Goal: Transaction & Acquisition: Purchase product/service

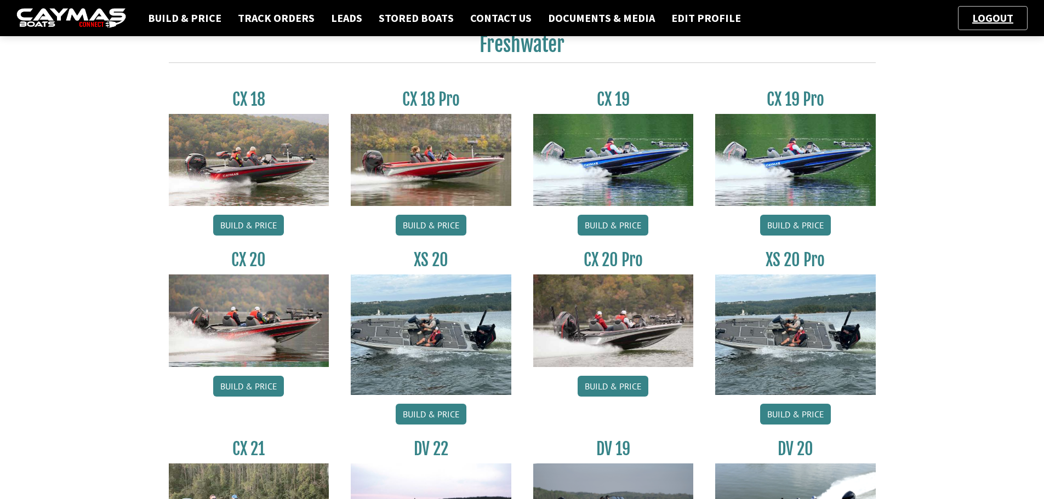
scroll to position [548, 0]
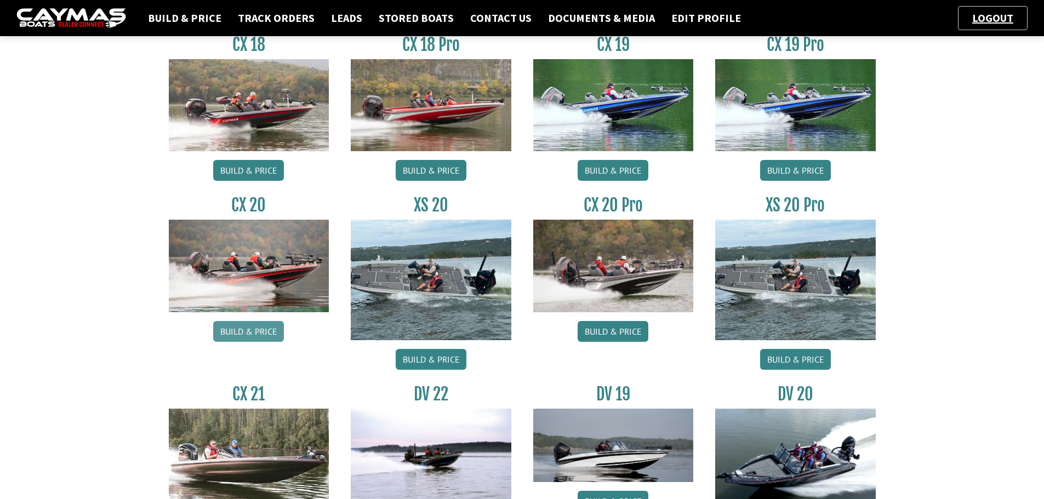
click at [252, 333] on link "Build & Price" at bounding box center [248, 331] width 71 height 21
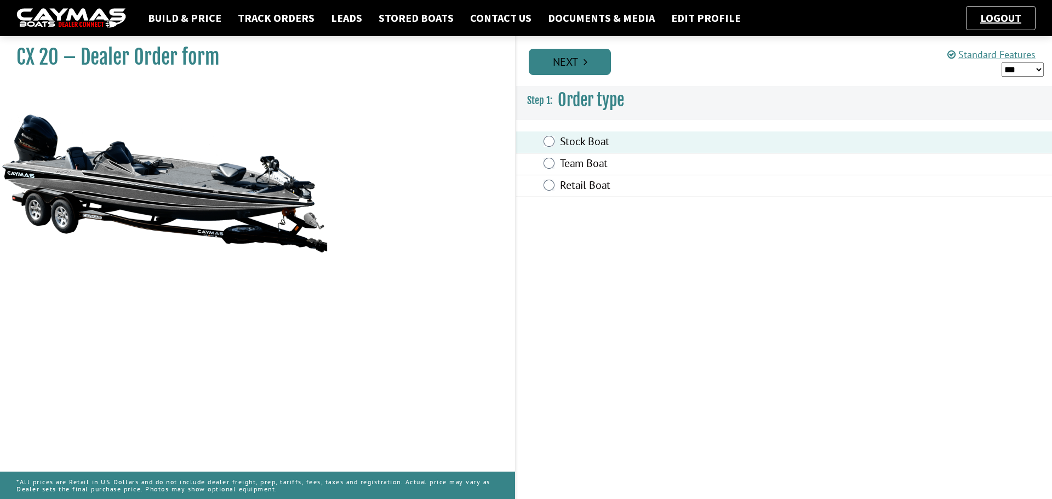
click at [577, 66] on link "Next" at bounding box center [570, 62] width 82 height 26
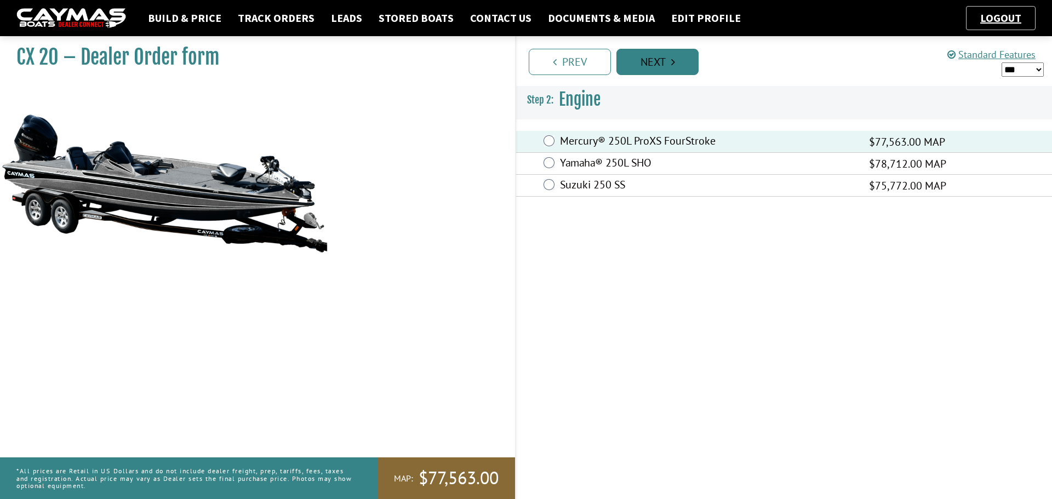
click at [657, 61] on link "Next" at bounding box center [658, 62] width 82 height 26
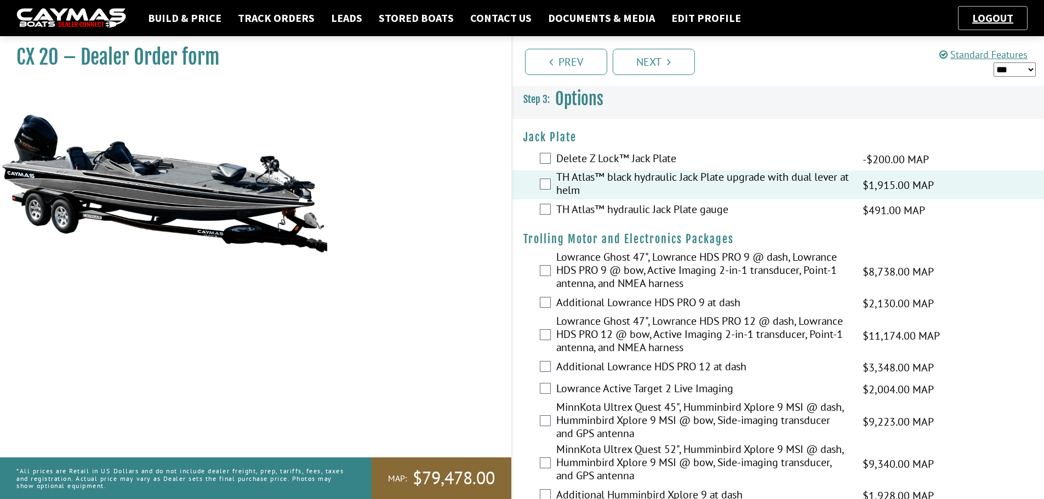
click at [552, 210] on div "TH Atlas™ hydraulic Jack Plate gauge $491.00 MAP $580.00 MSRP $418.00 $491.00" at bounding box center [778, 210] width 532 height 22
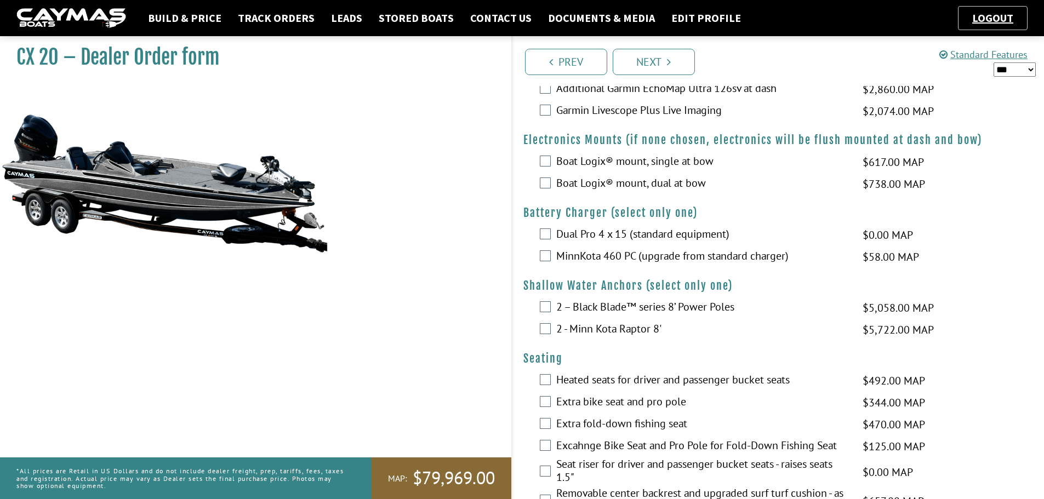
scroll to position [658, 0]
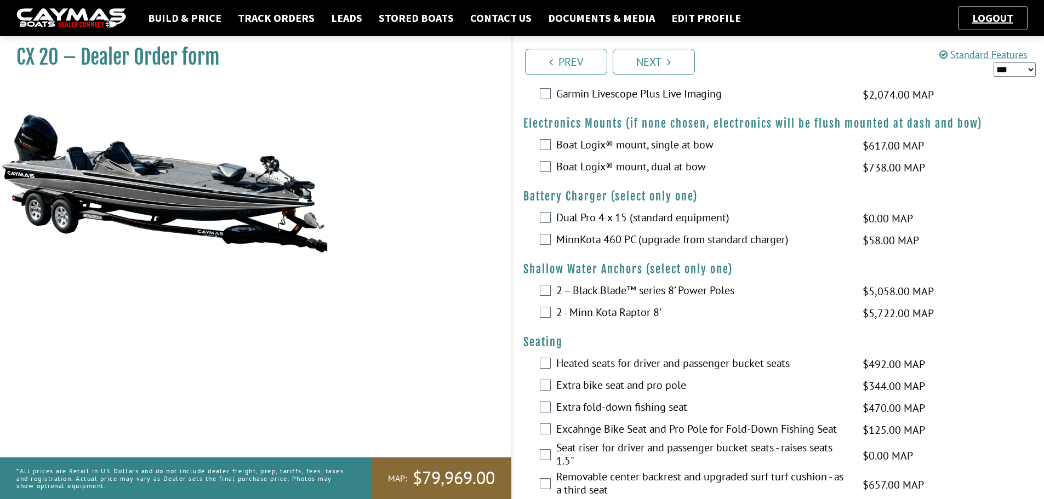
click at [542, 246] on div "MinnKota 460 PC (upgrade from standard charger) $58.00 MAP $69.00 MSRP $50.00 $…" at bounding box center [778, 241] width 532 height 22
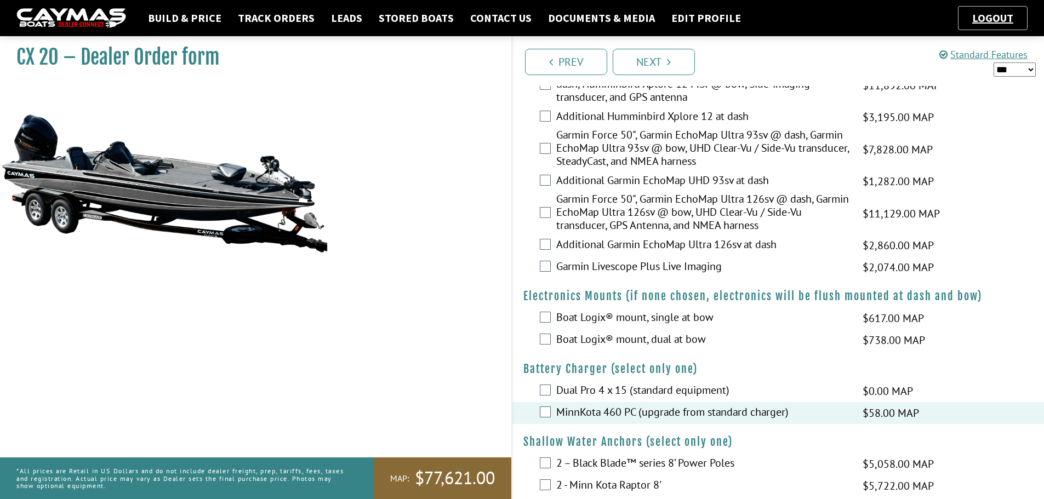
scroll to position [219, 0]
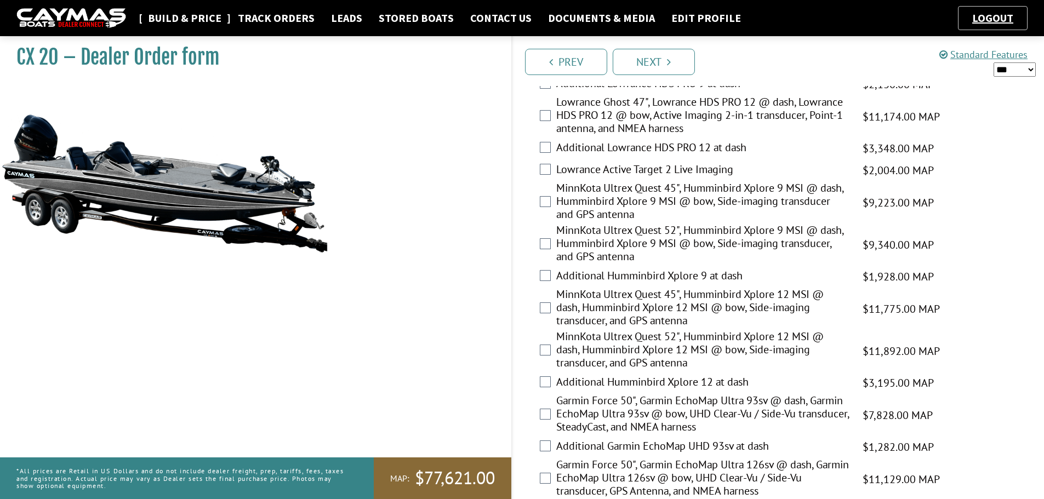
click at [184, 16] on link "Build & Price" at bounding box center [184, 18] width 84 height 14
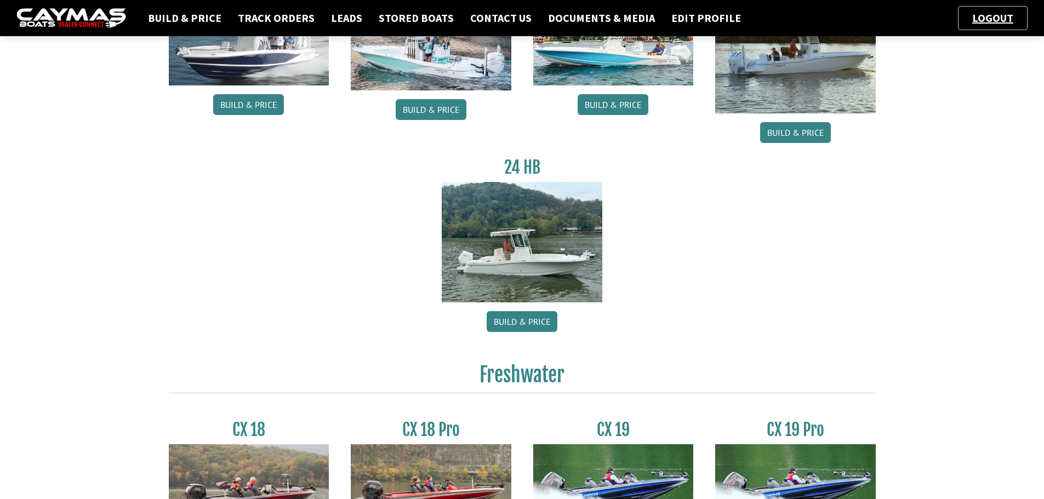
scroll to position [438, 0]
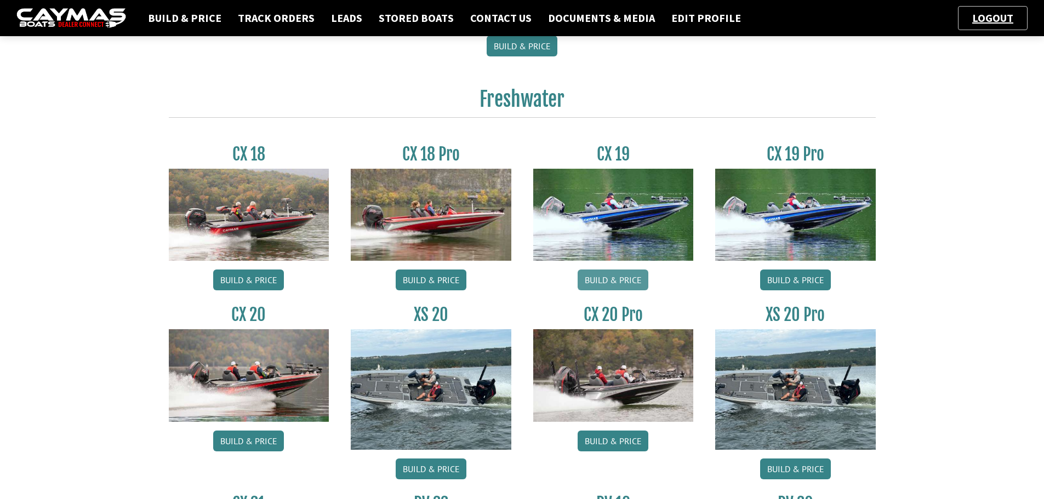
click at [625, 278] on link "Build & Price" at bounding box center [613, 280] width 71 height 21
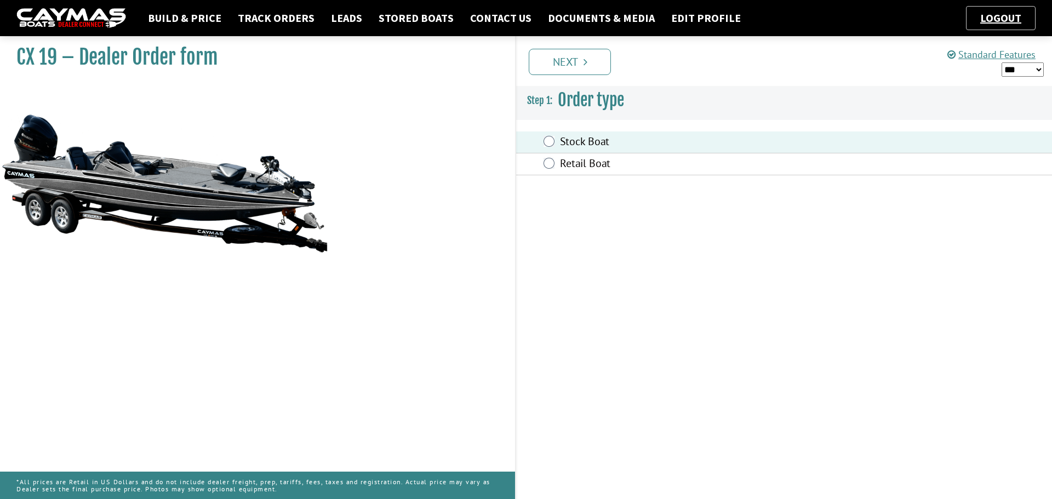
click at [578, 71] on link "Next" at bounding box center [570, 62] width 82 height 26
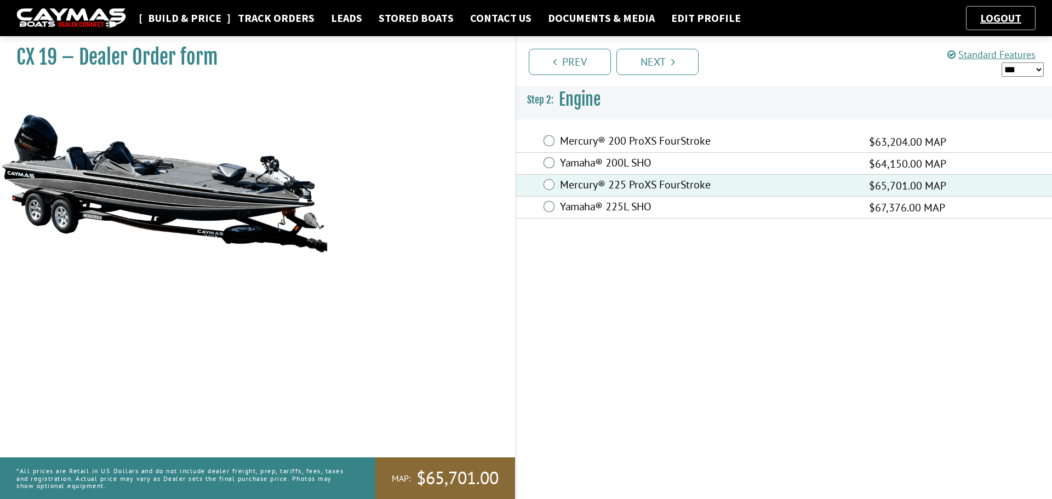
click at [202, 20] on link "Build & Price" at bounding box center [184, 18] width 84 height 14
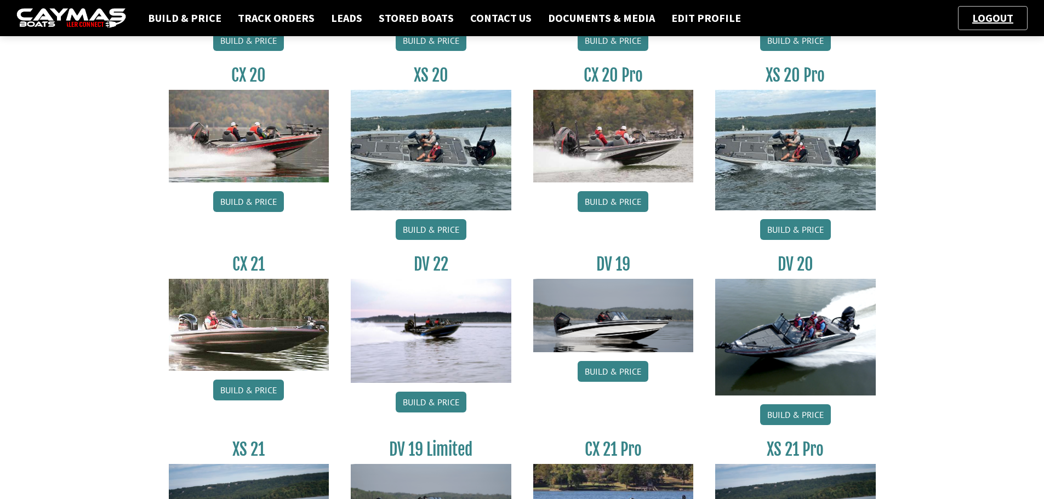
scroll to position [822, 0]
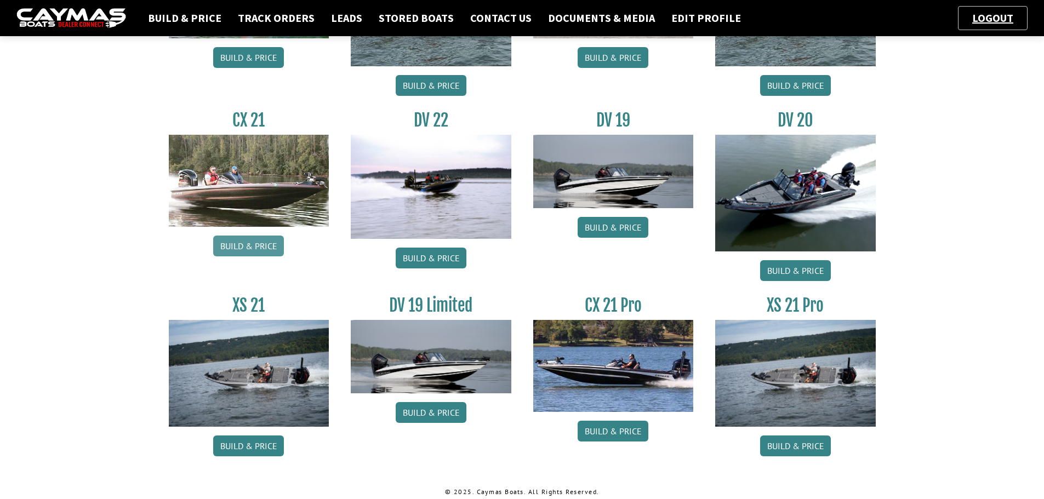
click at [247, 248] on link "Build & Price" at bounding box center [248, 246] width 71 height 21
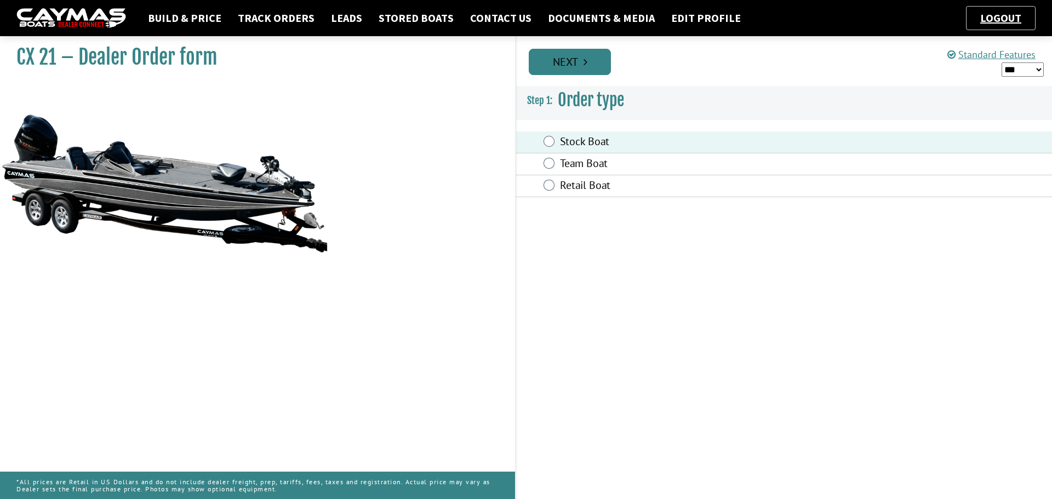
click at [584, 60] on icon "Pagination" at bounding box center [586, 61] width 4 height 11
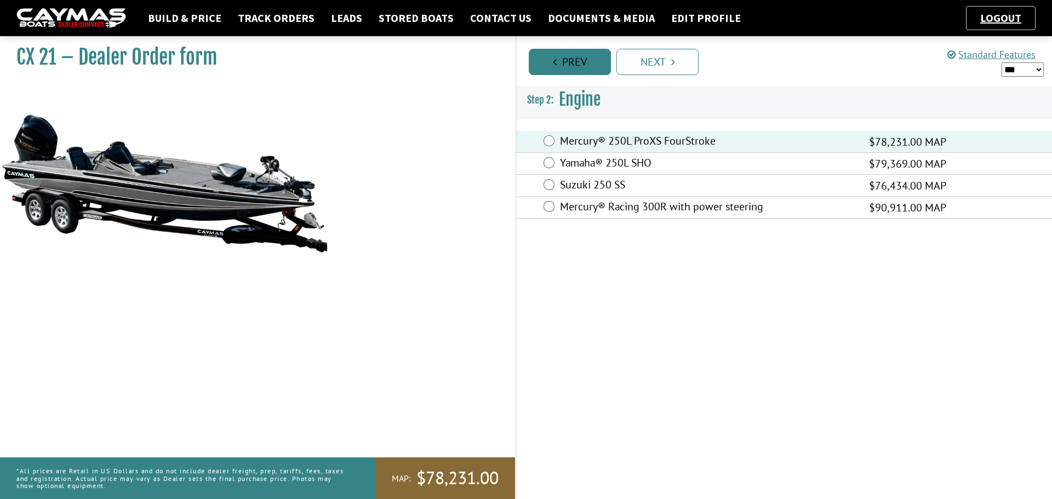
click at [584, 58] on link "Prev" at bounding box center [570, 62] width 82 height 26
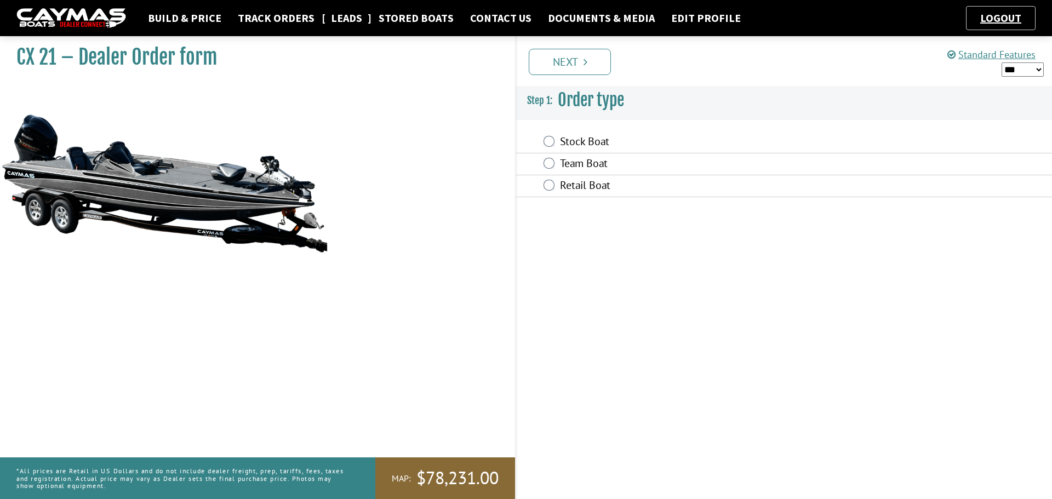
click at [326, 13] on link "Leads" at bounding box center [347, 18] width 42 height 14
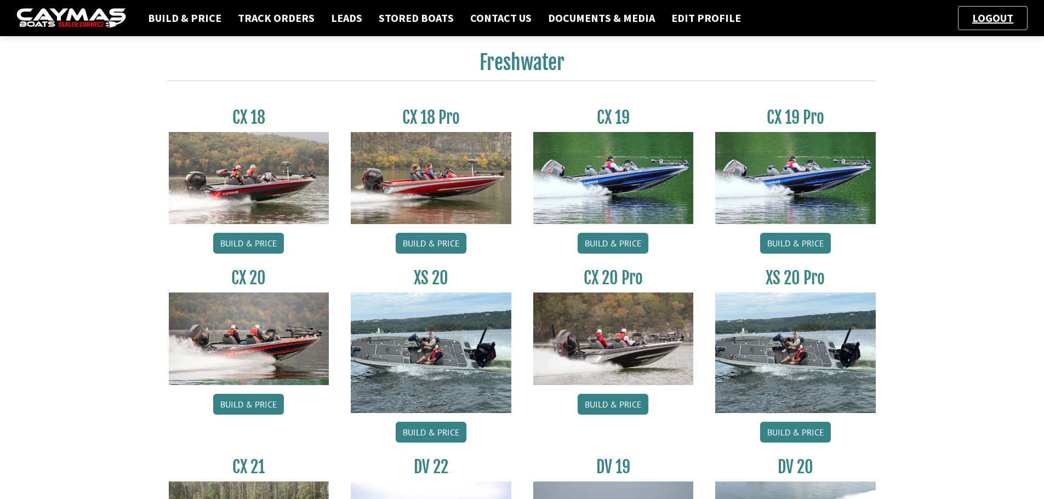
scroll to position [548, 0]
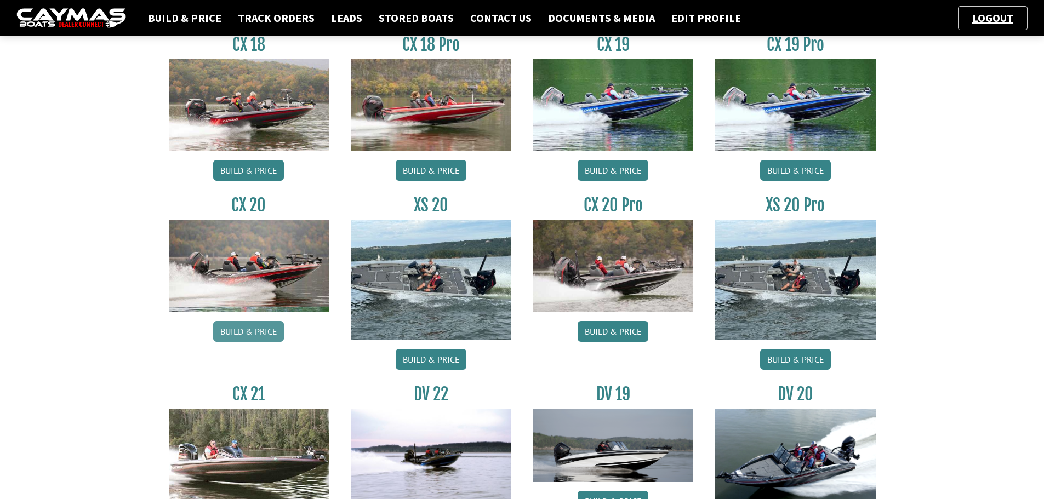
click at [258, 332] on link "Build & Price" at bounding box center [248, 331] width 71 height 21
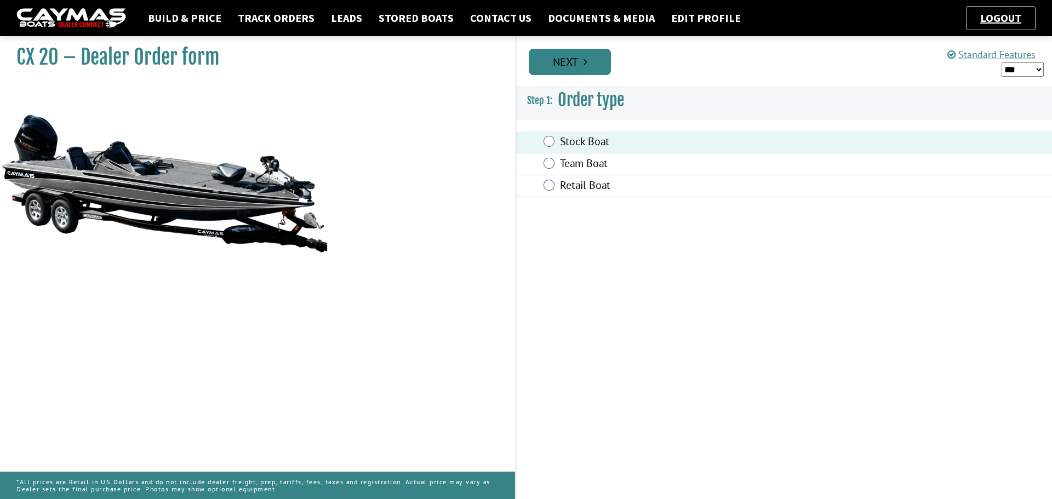
click at [573, 66] on link "Next" at bounding box center [570, 62] width 82 height 26
